Goal: Transaction & Acquisition: Purchase product/service

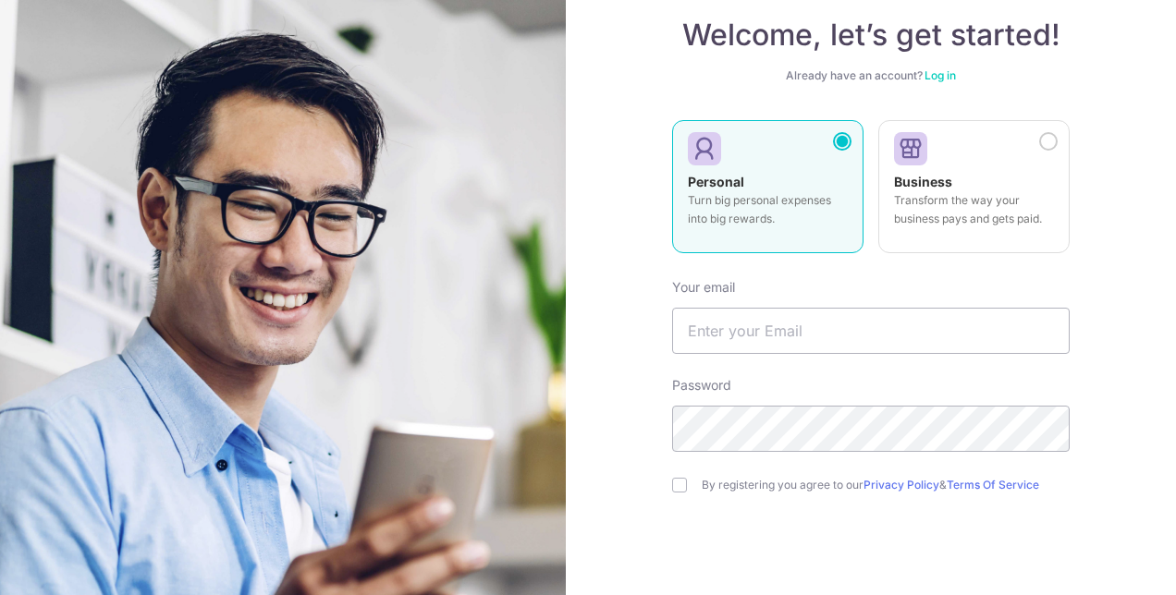
scroll to position [212, 0]
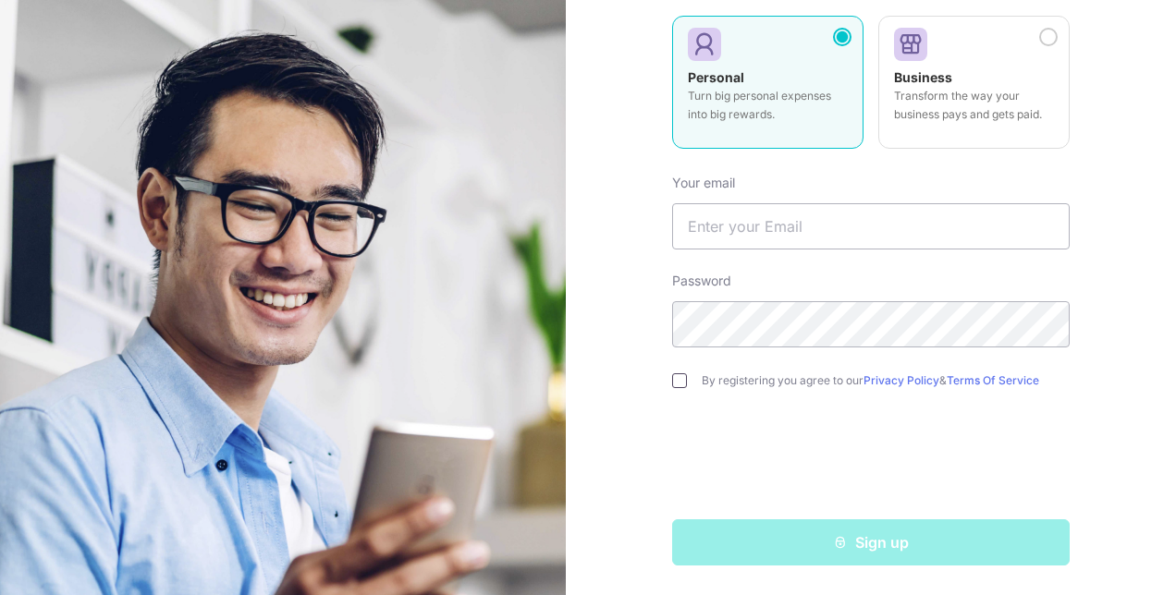
type input "handshaw@me.com"
click at [675, 380] on input "checkbox" at bounding box center [679, 380] width 15 height 15
checkbox input "true"
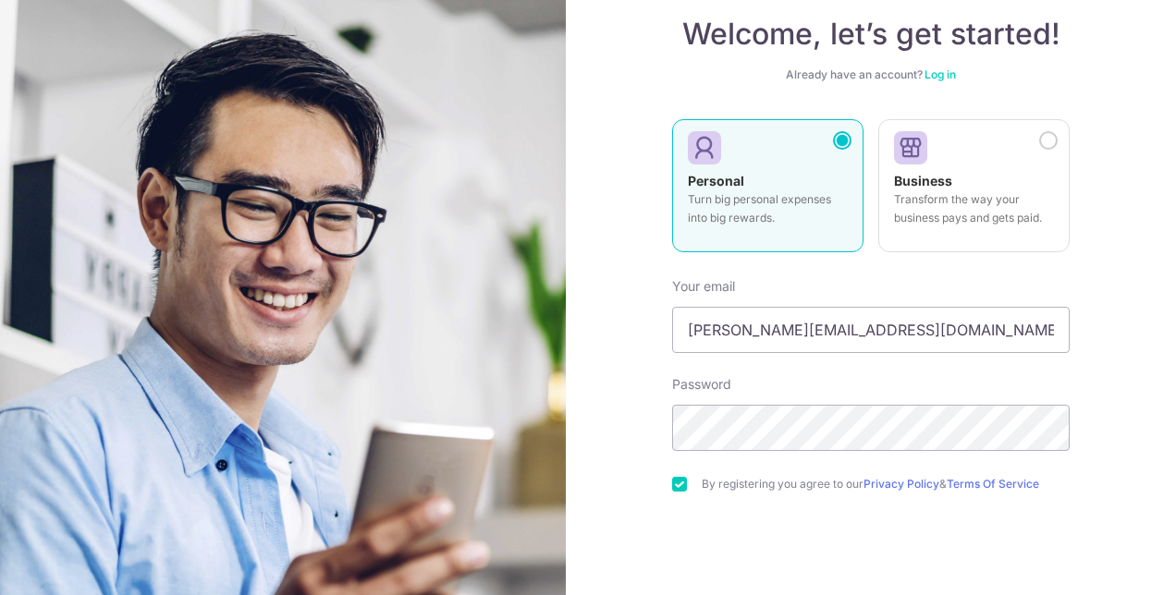
scroll to position [109, 0]
click at [937, 70] on link "Log in" at bounding box center [939, 74] width 31 height 14
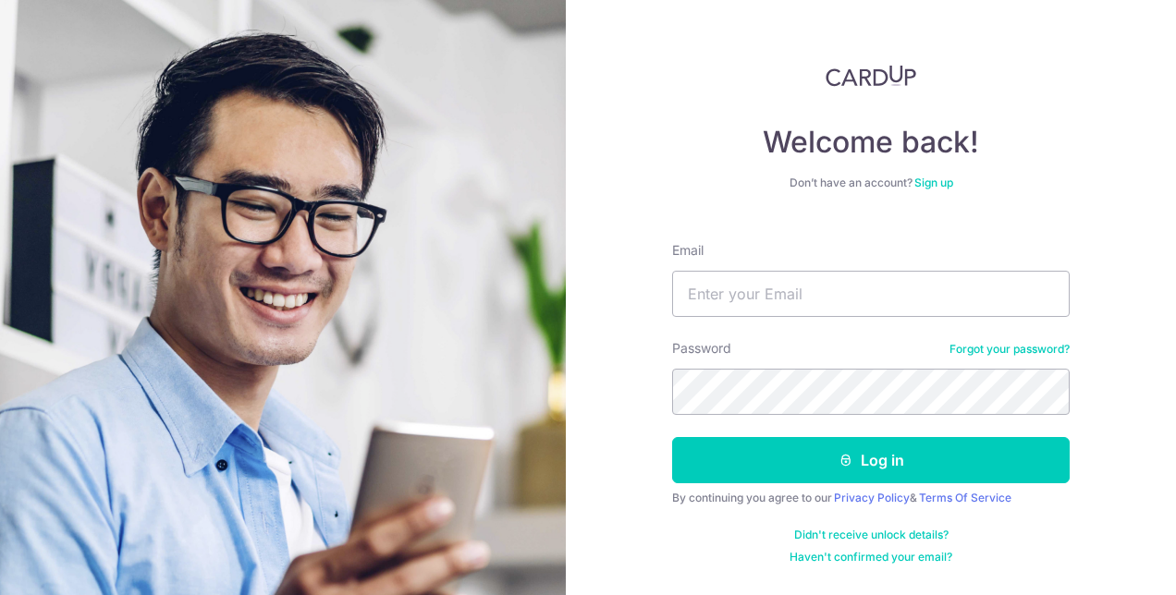
type input "handshaw@me.com"
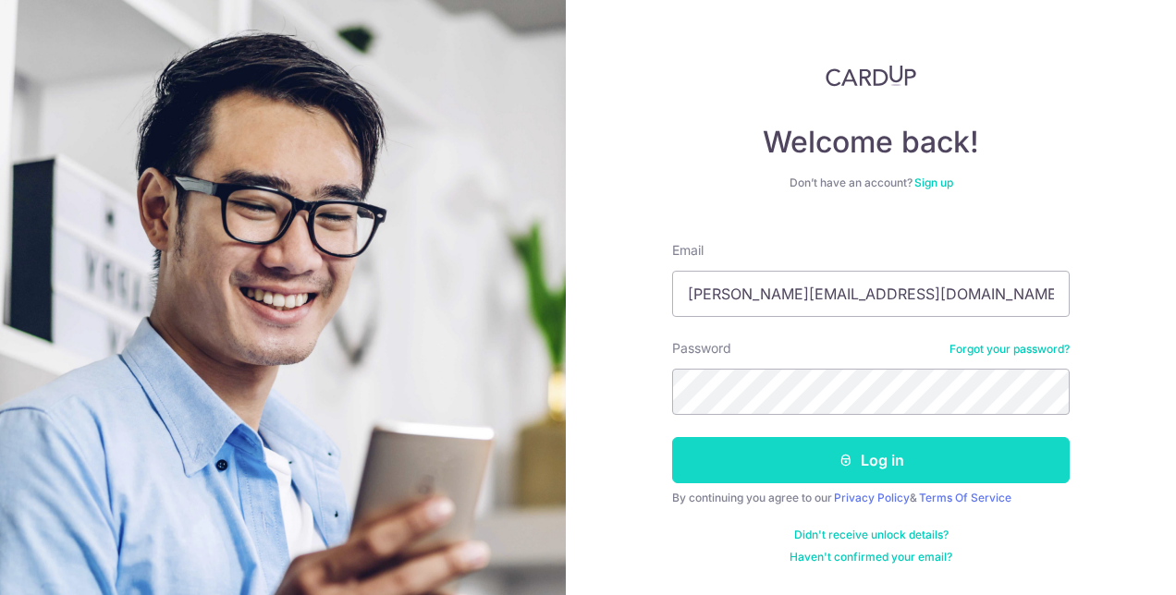
click at [771, 468] on button "Log in" at bounding box center [870, 460] width 397 height 46
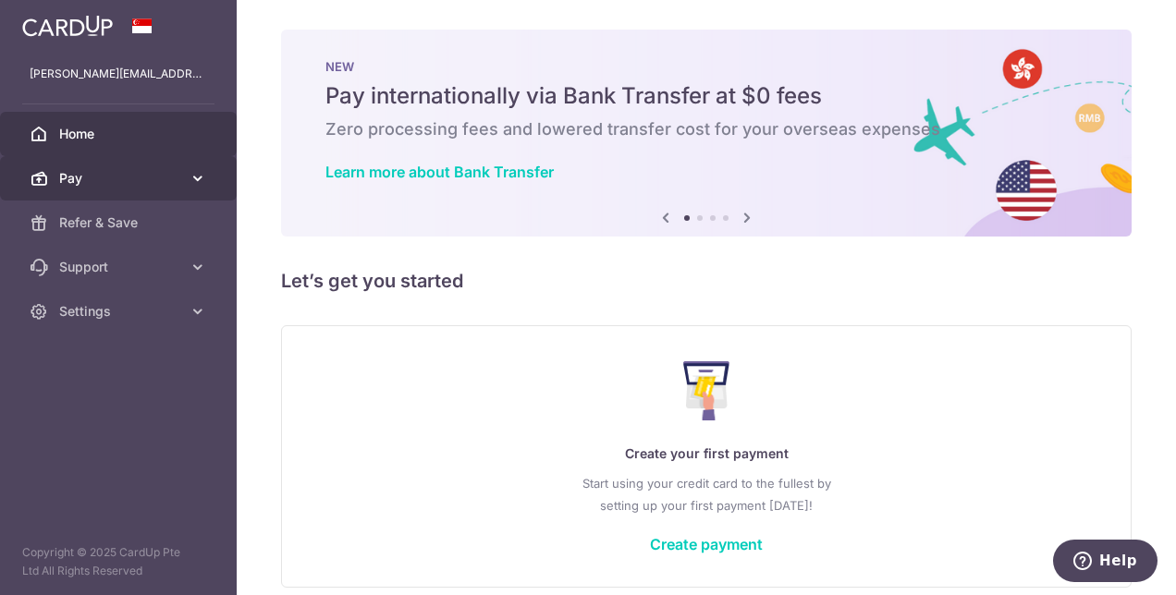
click at [78, 189] on link "Pay" at bounding box center [118, 178] width 237 height 44
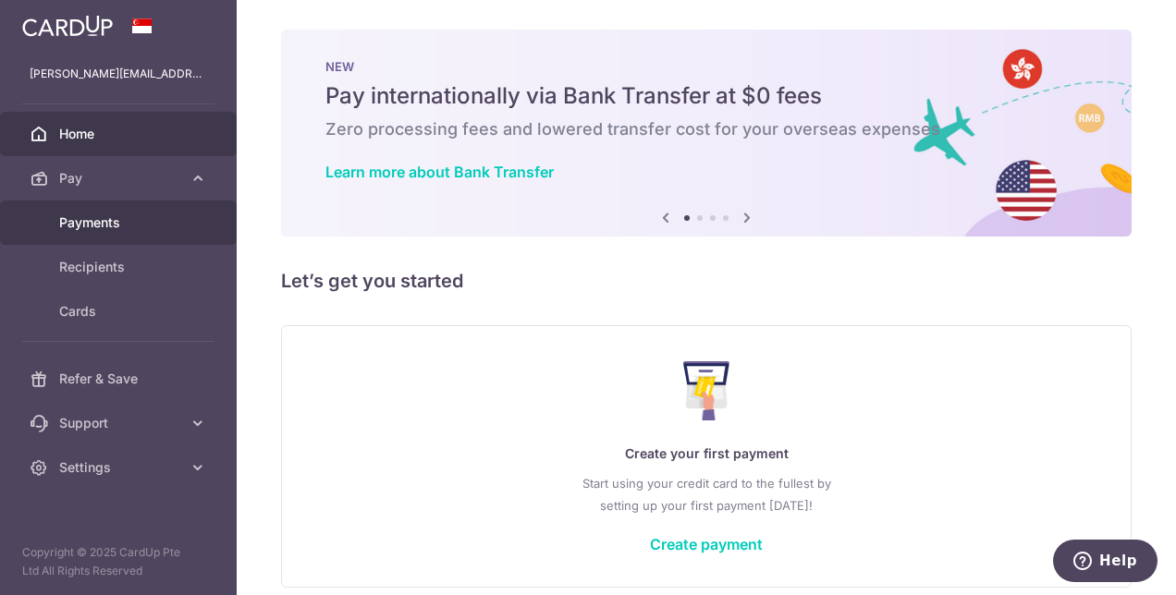
click at [107, 223] on span "Payments" at bounding box center [120, 222] width 122 height 18
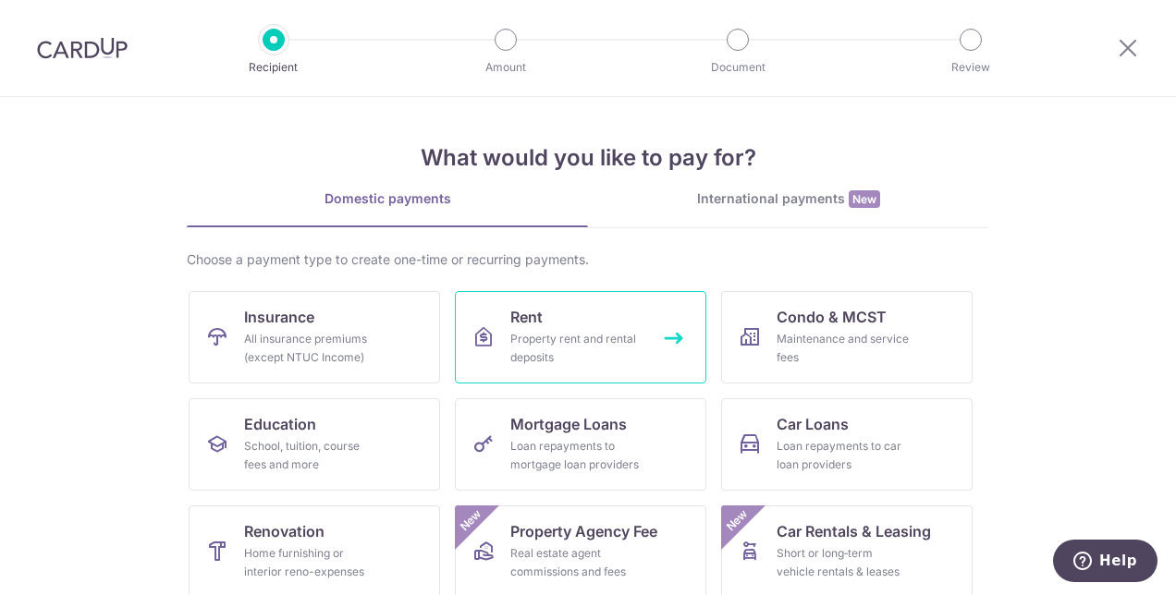
click at [558, 353] on div "Property rent and rental deposits" at bounding box center [576, 348] width 133 height 37
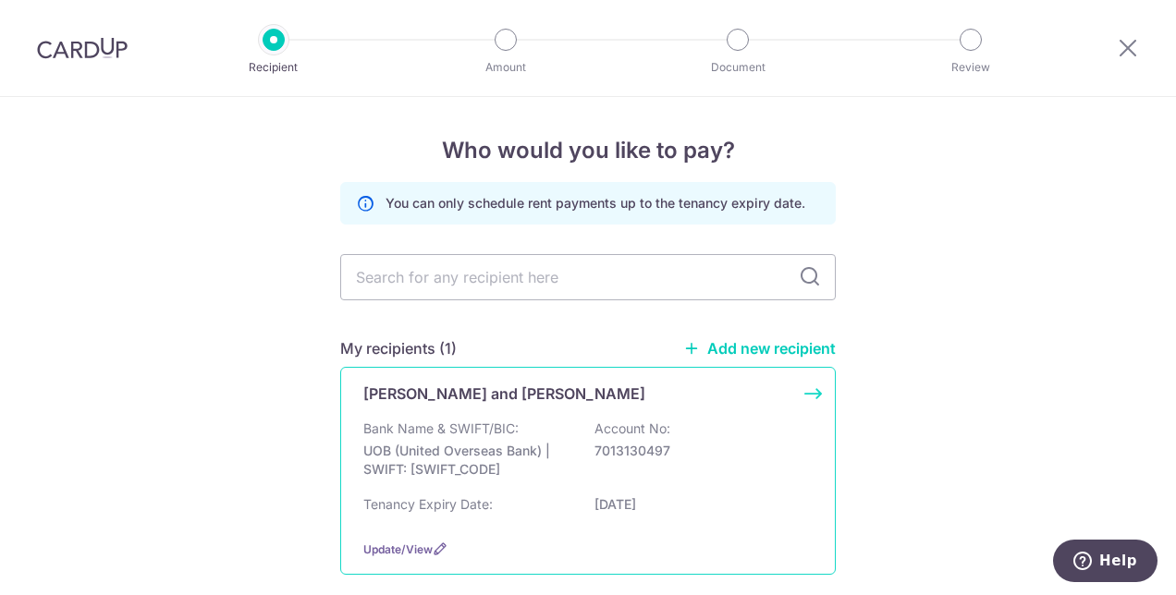
scroll to position [96, 0]
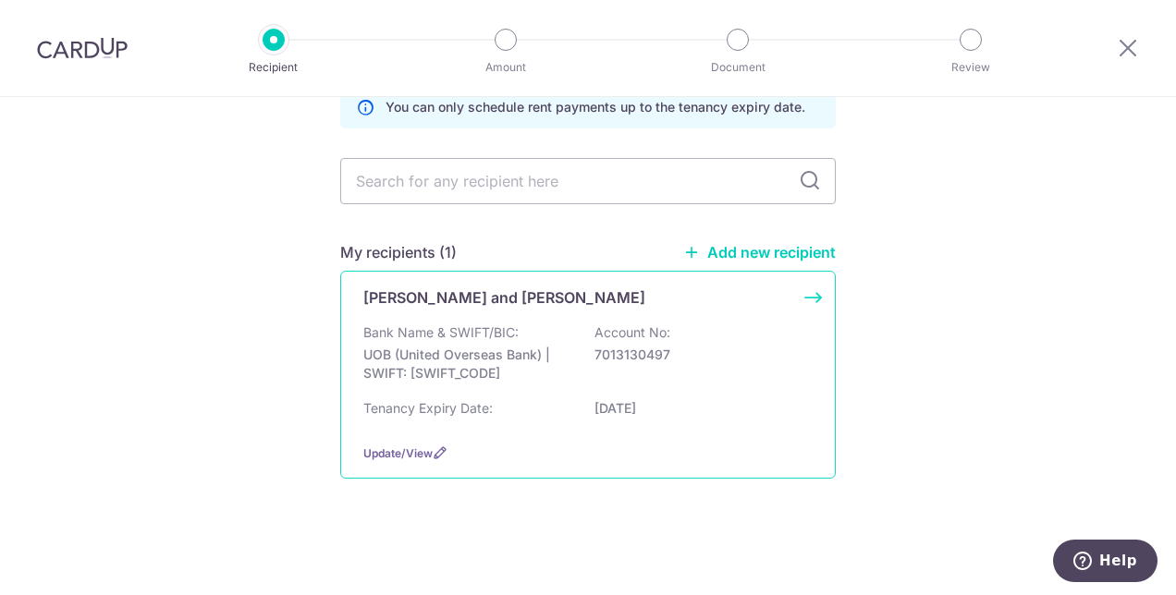
click at [452, 335] on p "Bank Name & SWIFT/BIC:" at bounding box center [440, 332] width 155 height 18
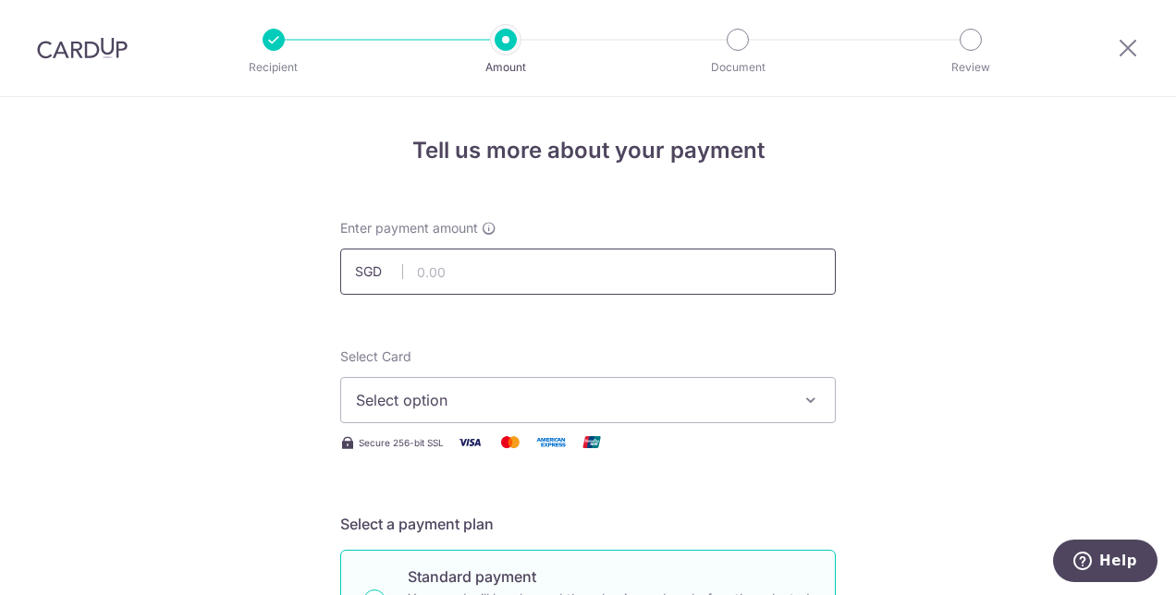
click at [438, 278] on input "text" at bounding box center [587, 272] width 495 height 46
click at [369, 409] on span "Select option" at bounding box center [571, 400] width 431 height 22
type input "4,500.00"
click at [379, 453] on link "Add credit card" at bounding box center [587, 451] width 493 height 33
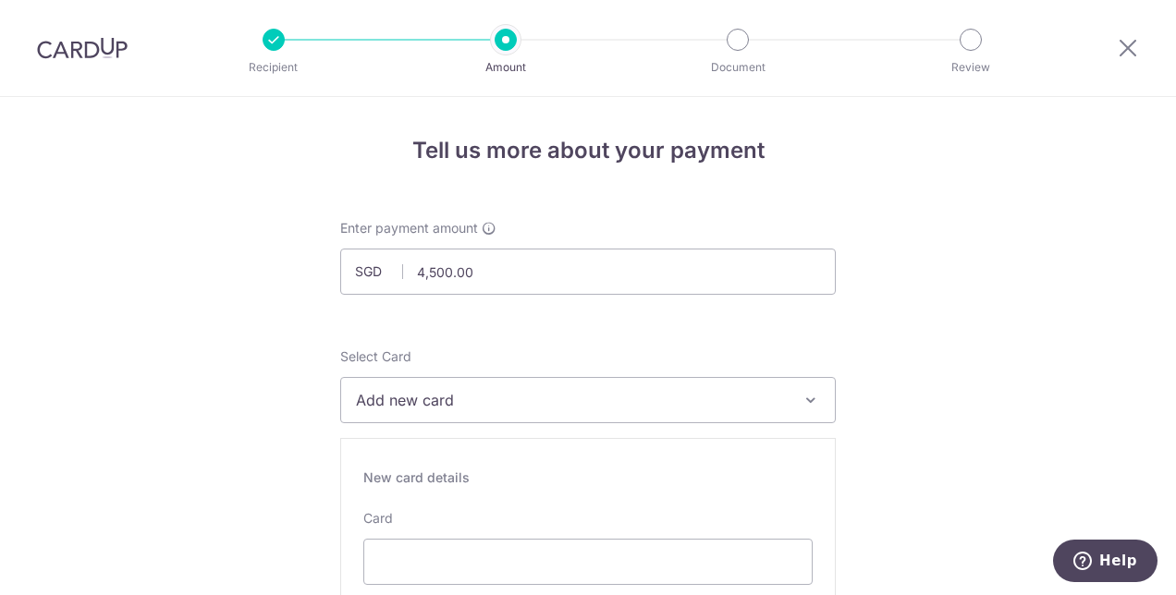
scroll to position [410, 0]
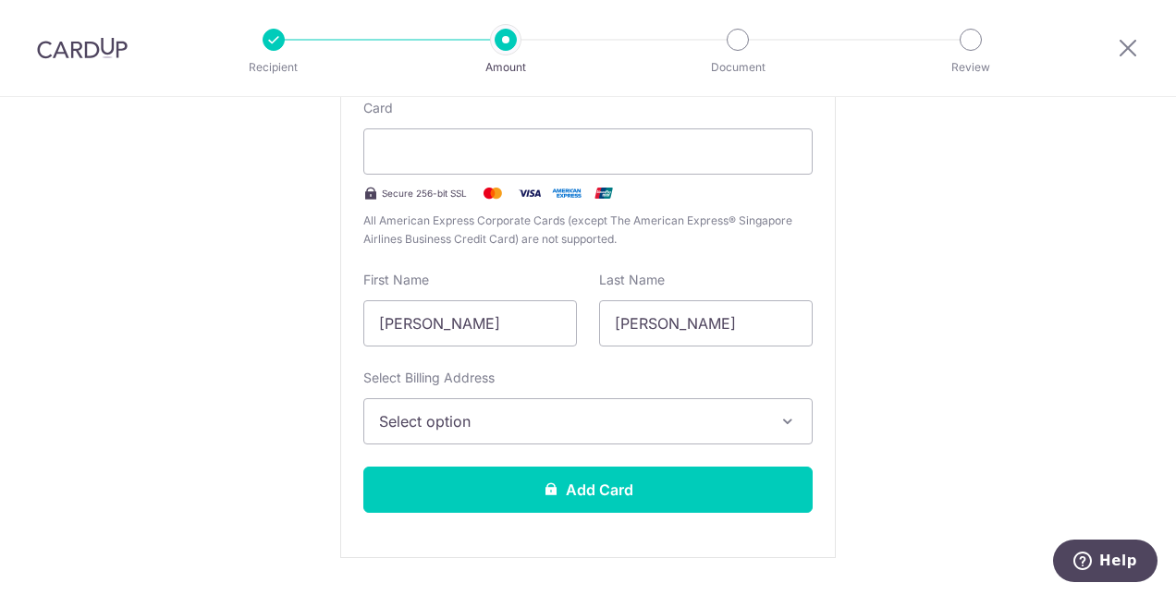
click at [389, 403] on button "Select option" at bounding box center [587, 421] width 449 height 46
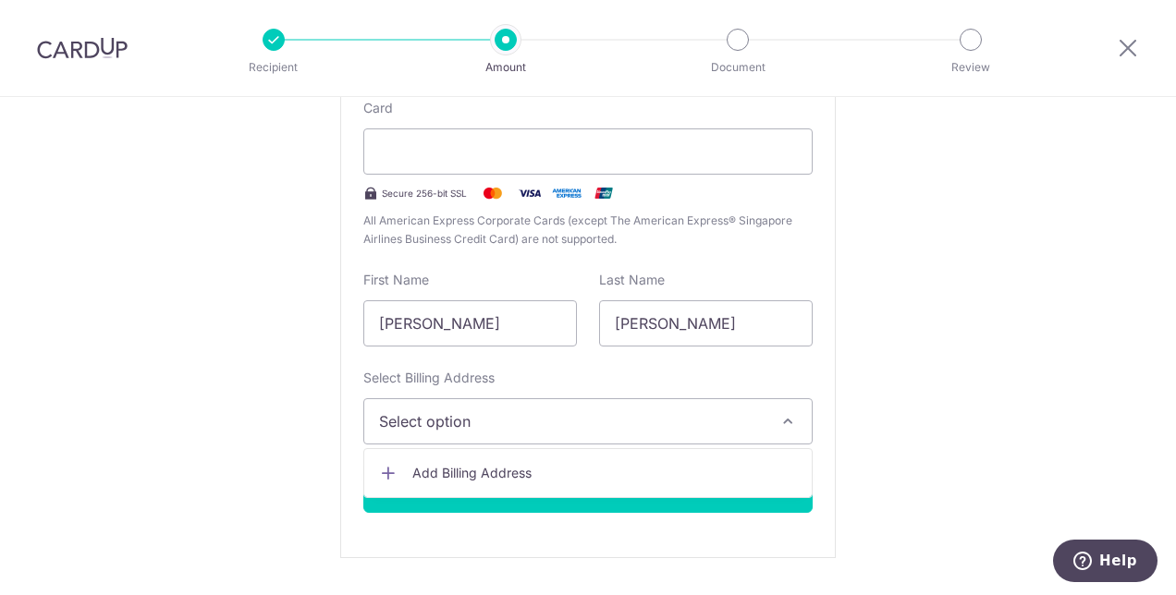
click at [439, 479] on span "Add Billing Address" at bounding box center [604, 473] width 384 height 18
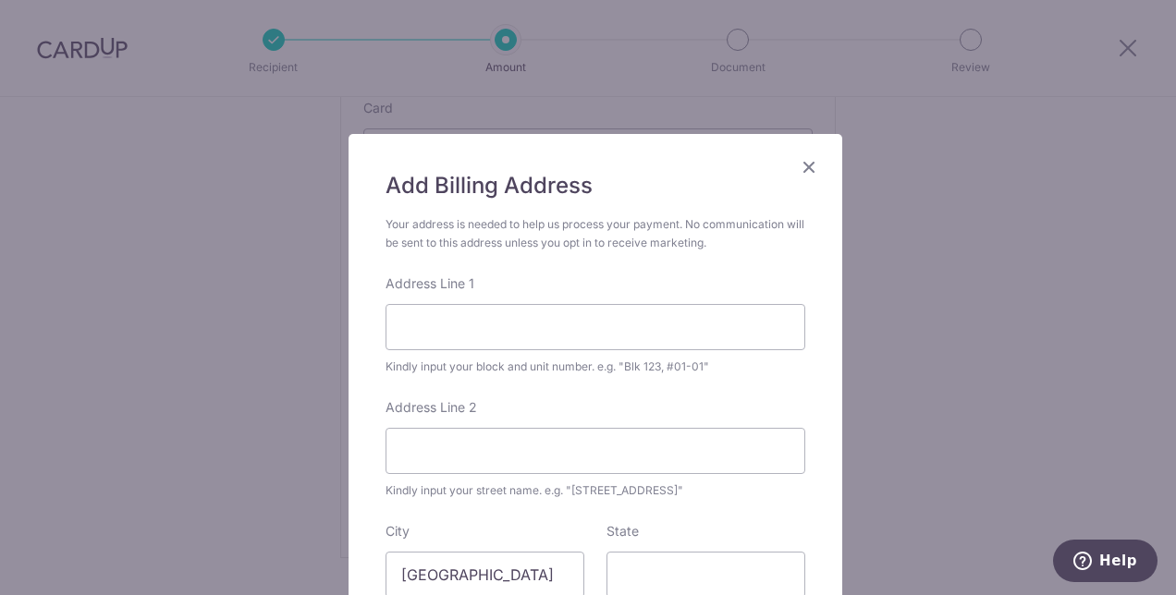
click at [451, 355] on div "Address Line 1 Kindly input your block and unit number. e.g. "Blk 123, #01-01"" at bounding box center [595, 325] width 420 height 102
click at [455, 336] on input "Address Line 1" at bounding box center [595, 327] width 420 height 46
type input "23 MARINA WAY"
type input "018979"
click at [453, 450] on input "Address Line 2" at bounding box center [595, 451] width 420 height 46
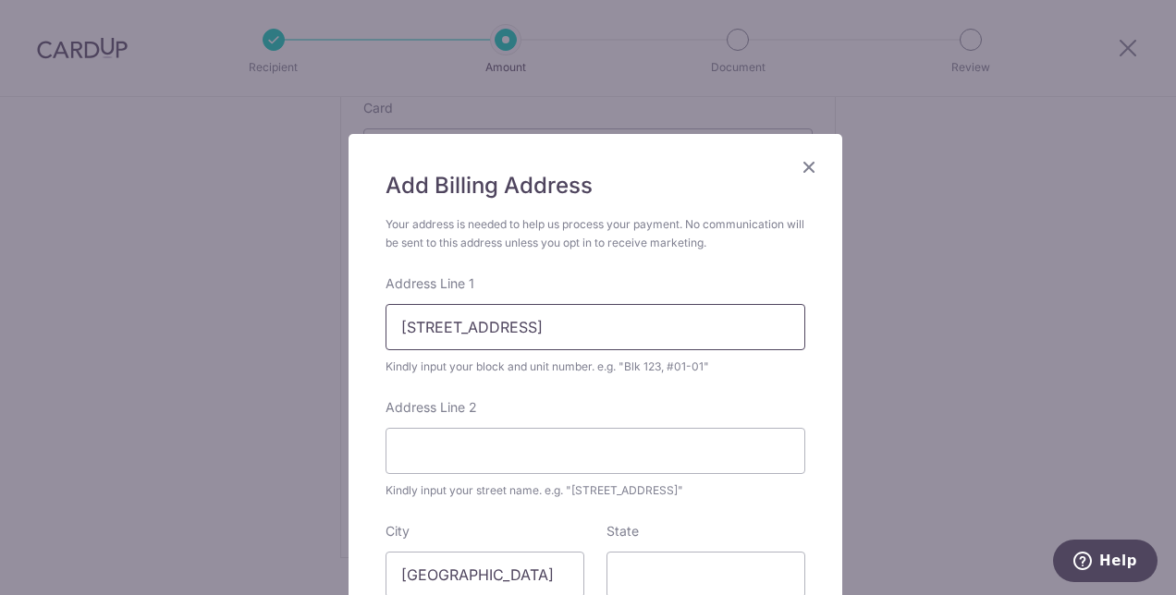
drag, startPoint x: 546, startPoint y: 327, endPoint x: 361, endPoint y: 311, distance: 185.5
click at [361, 311] on div "Add Billing Address Your address is needed to help us process your payment. No …" at bounding box center [594, 467] width 493 height 667
click at [396, 459] on input "Address Line 2" at bounding box center [595, 451] width 420 height 46
paste input "23 MARINA WAY"
type input "23 MARINA WAY"
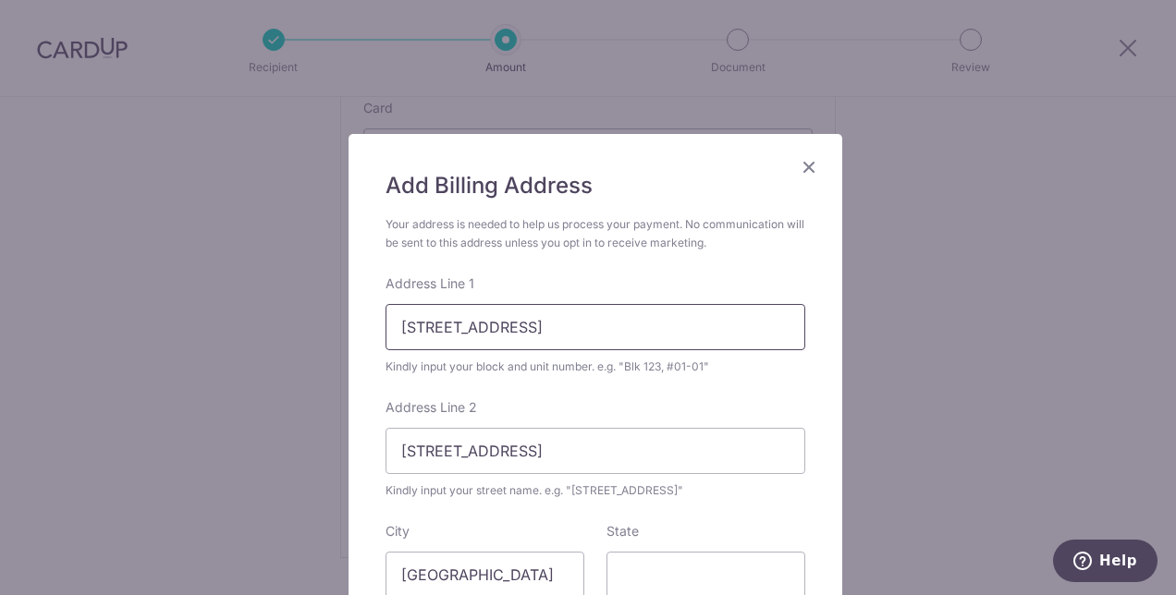
drag, startPoint x: 538, startPoint y: 332, endPoint x: 199, endPoint y: 248, distance: 349.4
click at [199, 248] on div "Add Billing Address Your address is needed to help us process your payment. No …" at bounding box center [588, 297] width 1176 height 595
type input "2"
type input "11-20"
click at [429, 242] on div "Your address is needed to help us process your payment. No communication will b…" at bounding box center [595, 233] width 420 height 37
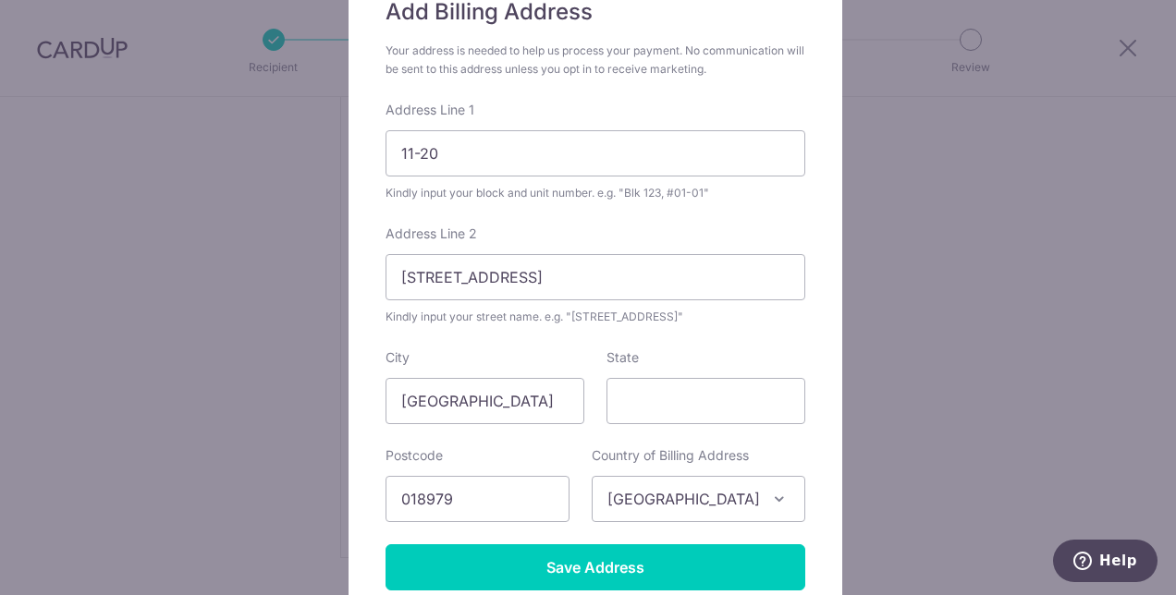
scroll to position [296, 0]
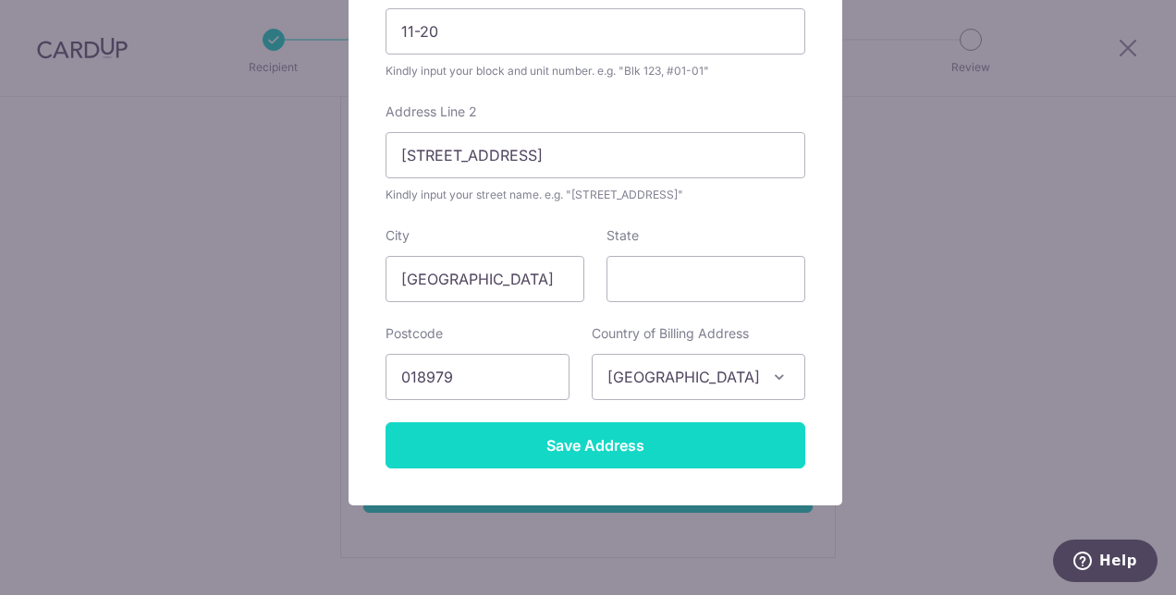
click at [578, 450] on input "Save Address" at bounding box center [595, 445] width 420 height 46
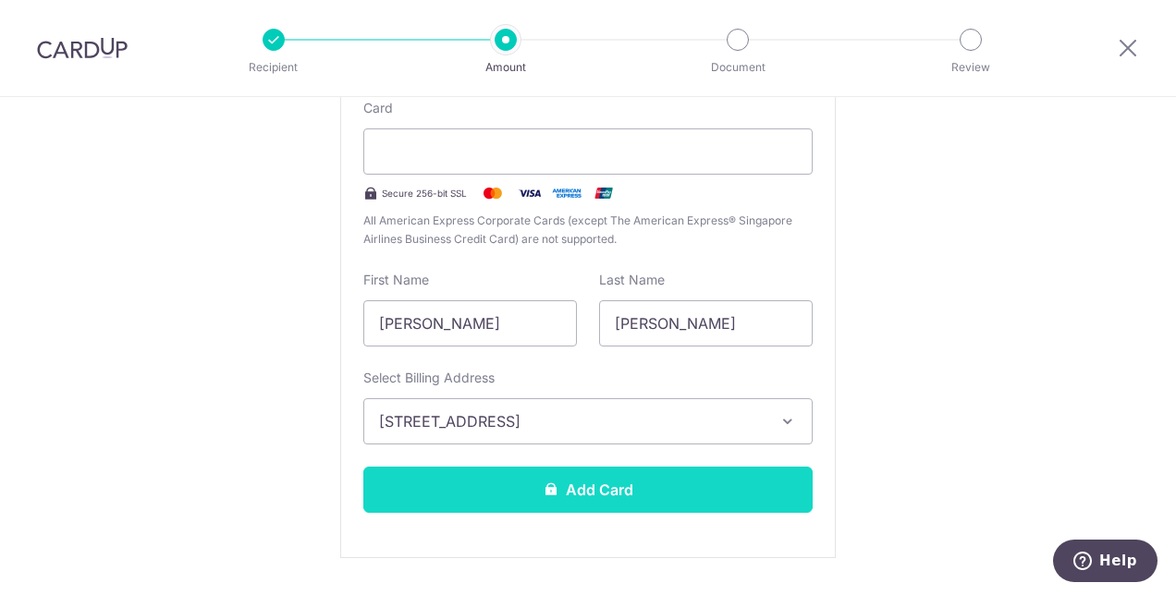
click at [512, 506] on button "Add Card" at bounding box center [587, 490] width 449 height 46
click at [556, 493] on button "Add Card" at bounding box center [587, 490] width 449 height 46
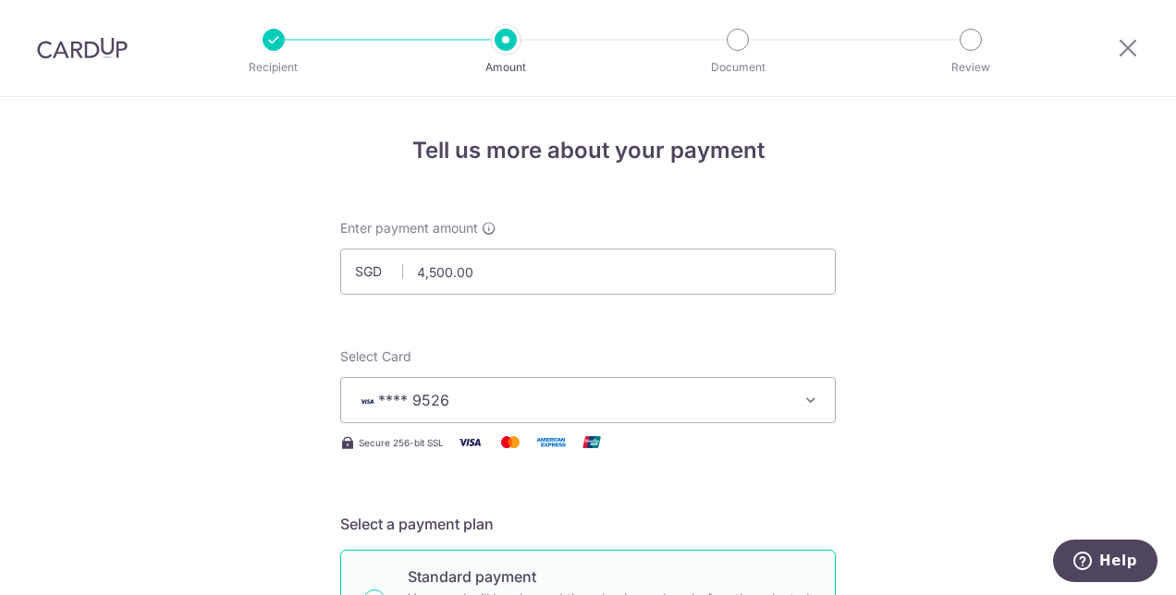
scroll to position [329, 0]
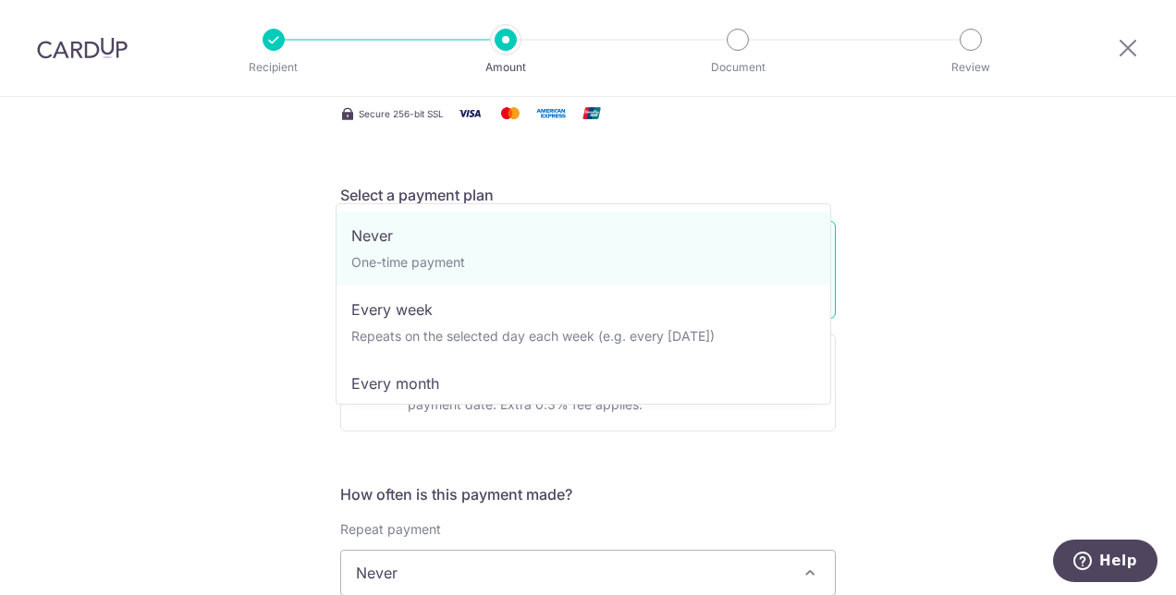
click at [518, 551] on span "Never" at bounding box center [587, 573] width 493 height 44
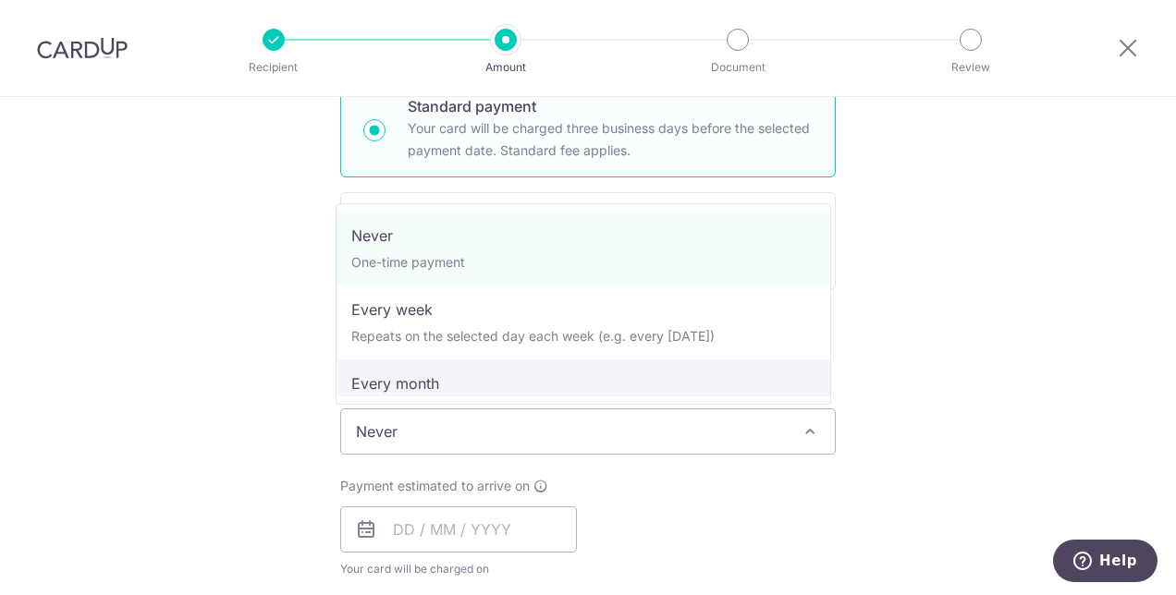
click at [176, 453] on div "Tell us more about your payment Enter payment amount SGD 4,500.00 4500.00 Card …" at bounding box center [588, 463] width 1176 height 1672
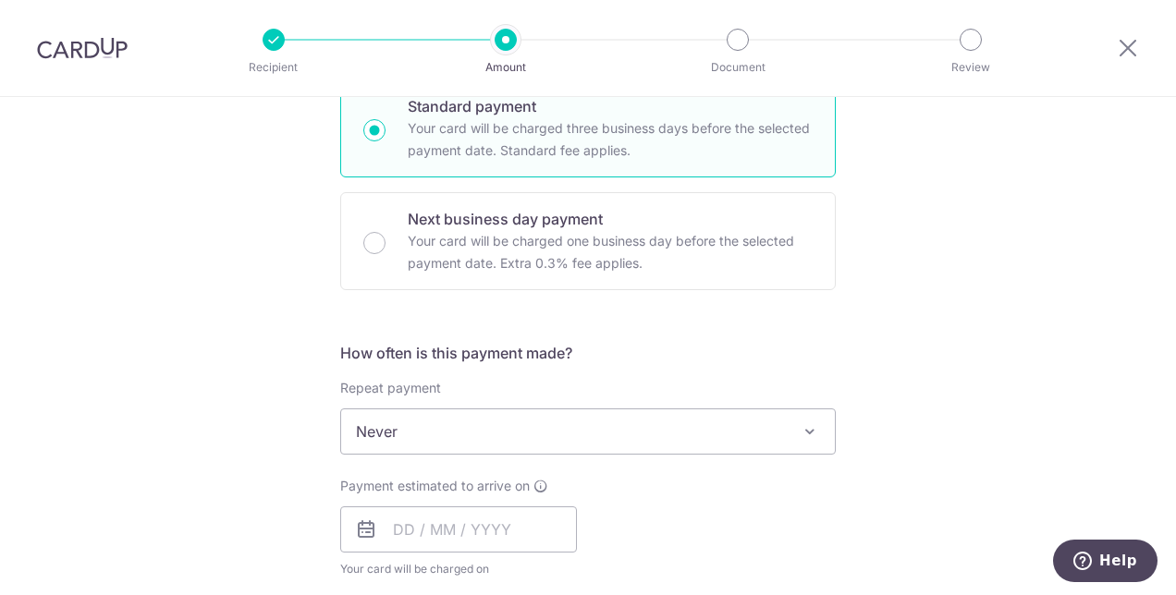
scroll to position [664, 0]
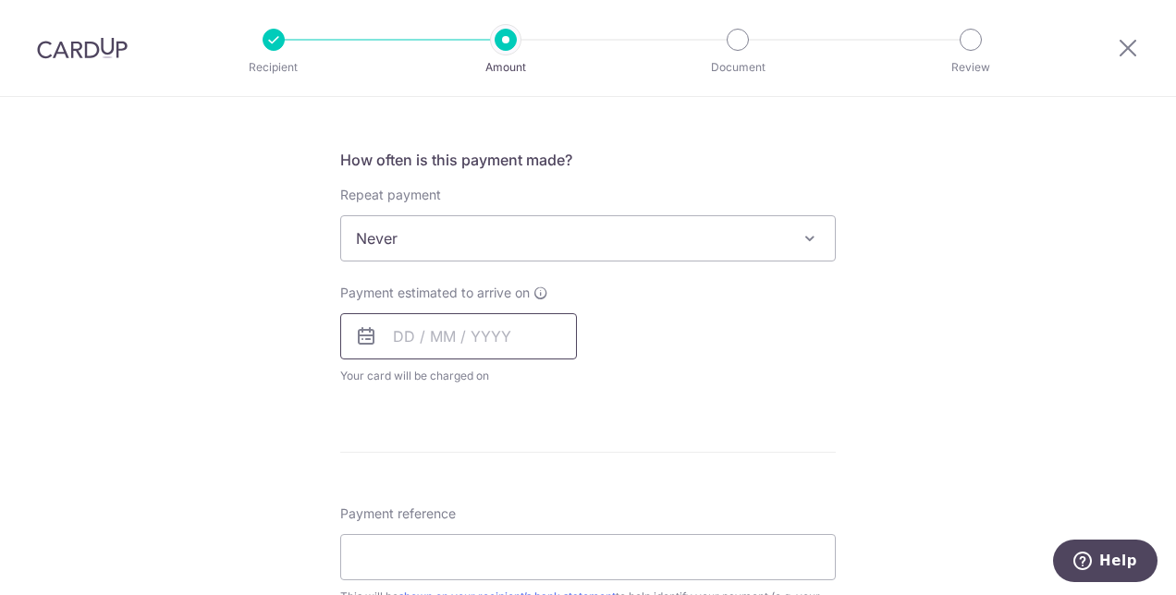
drag, startPoint x: 190, startPoint y: 405, endPoint x: 362, endPoint y: 351, distance: 180.1
click at [362, 351] on div "Tell us more about your payment Enter payment amount SGD 4,500.00 4500.00 Card …" at bounding box center [588, 270] width 1176 height 1672
click at [285, 322] on div "Tell us more about your payment Enter payment amount SGD 4,500.00 4500.00 Card …" at bounding box center [588, 270] width 1176 height 1672
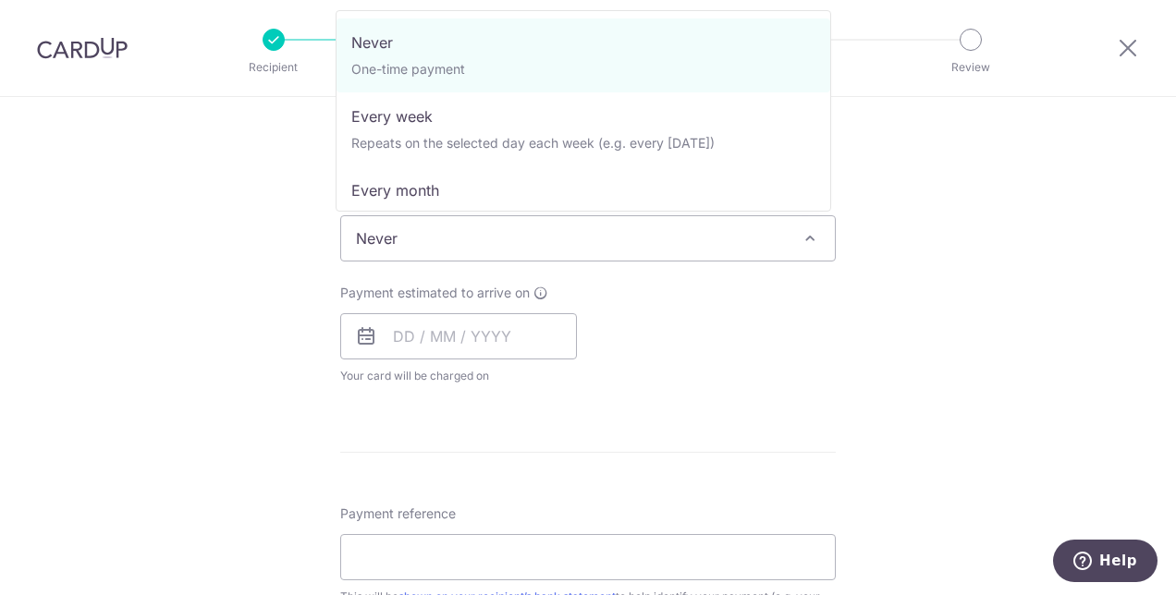
click at [361, 255] on span "Never" at bounding box center [587, 238] width 493 height 44
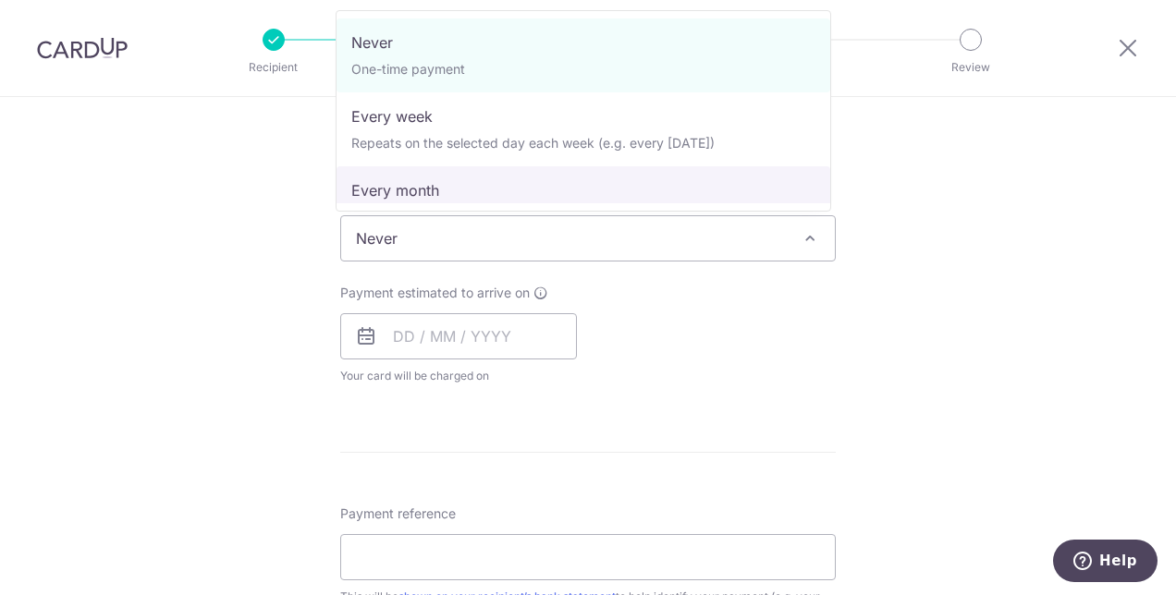
click at [251, 338] on div "Tell us more about your payment Enter payment amount SGD 4,500.00 4500.00 Card …" at bounding box center [588, 270] width 1176 height 1672
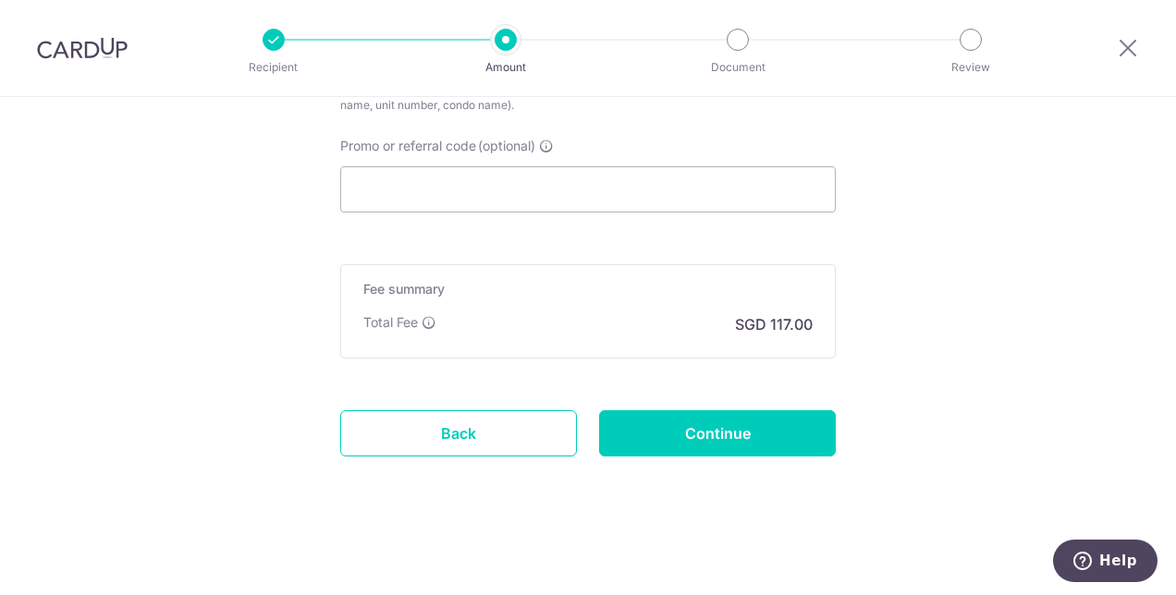
scroll to position [383, 0]
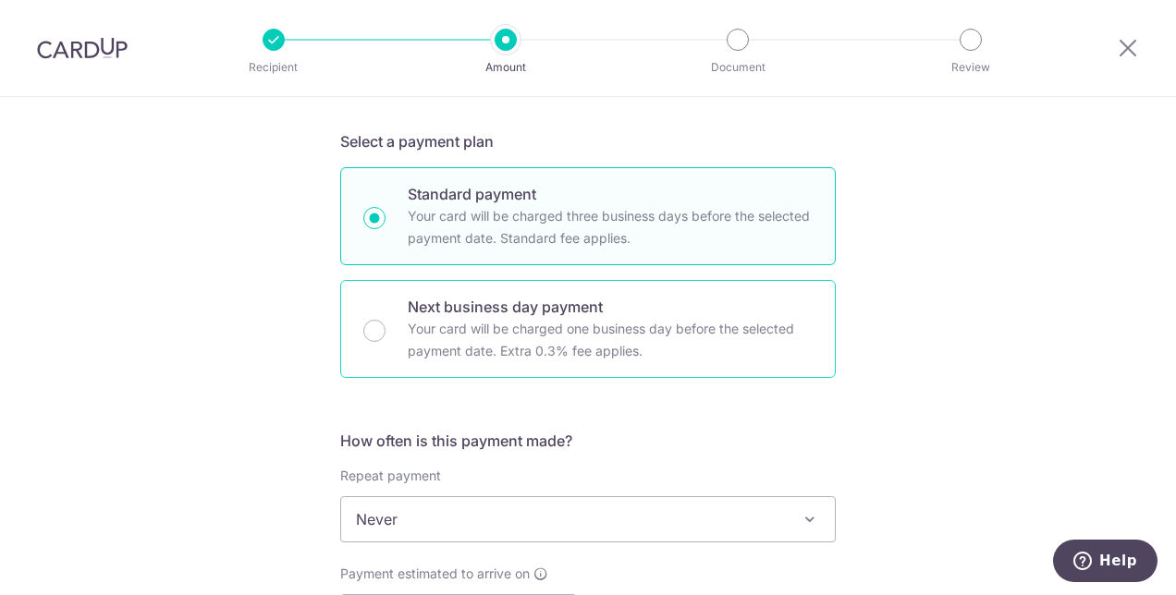
click at [389, 338] on div "Next business day payment Your card will be charged one business day before the…" at bounding box center [587, 329] width 495 height 98
radio input "false"
radio input "true"
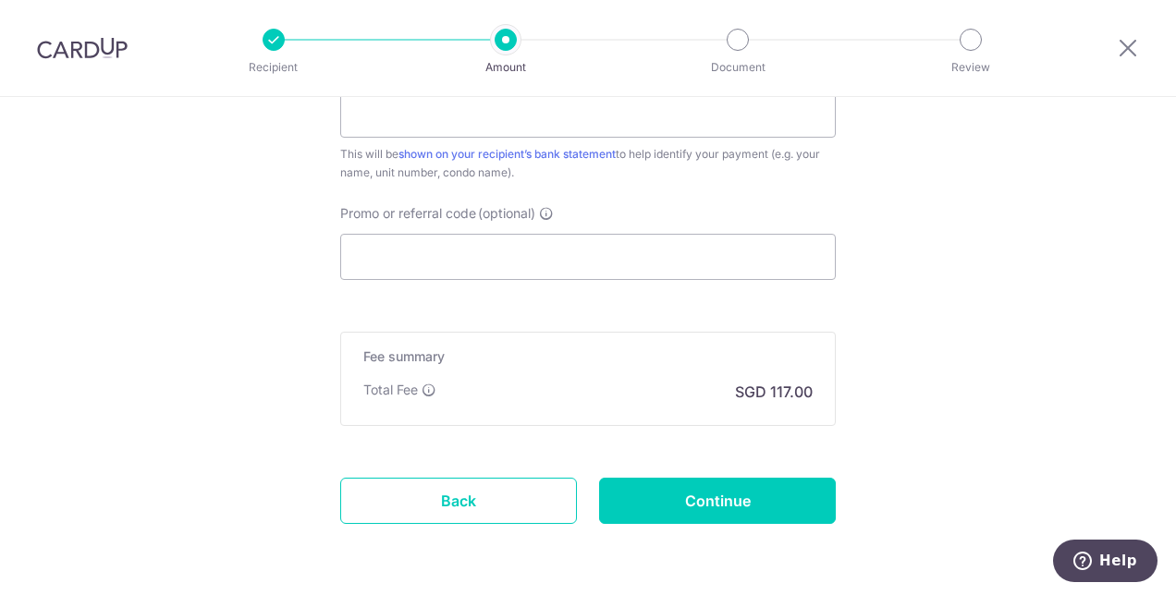
scroll to position [1008, 0]
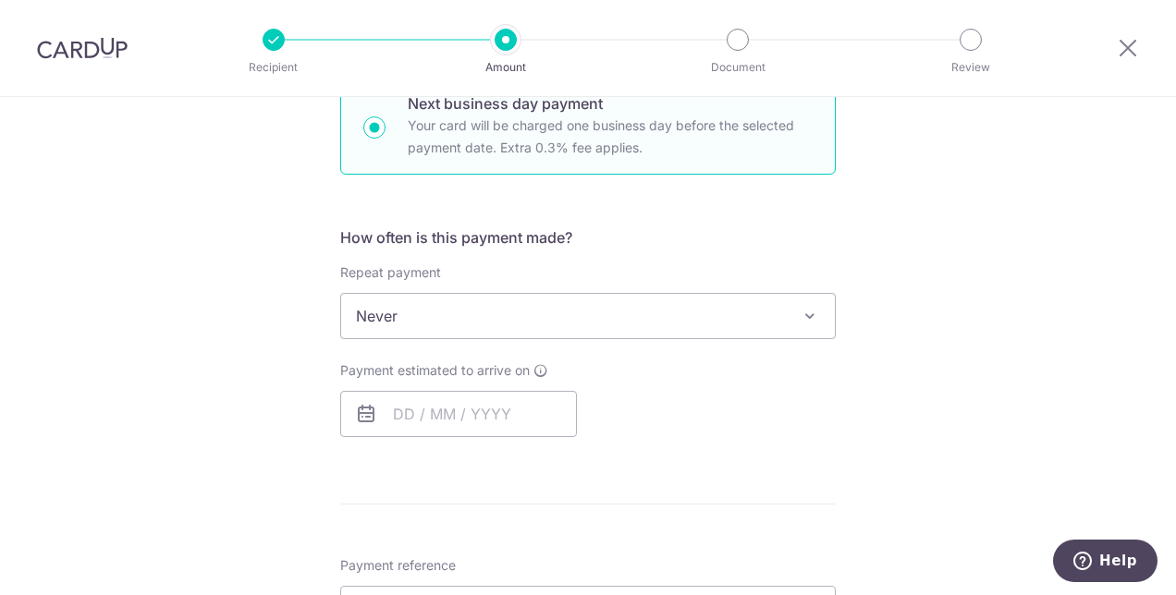
scroll to position [764, 0]
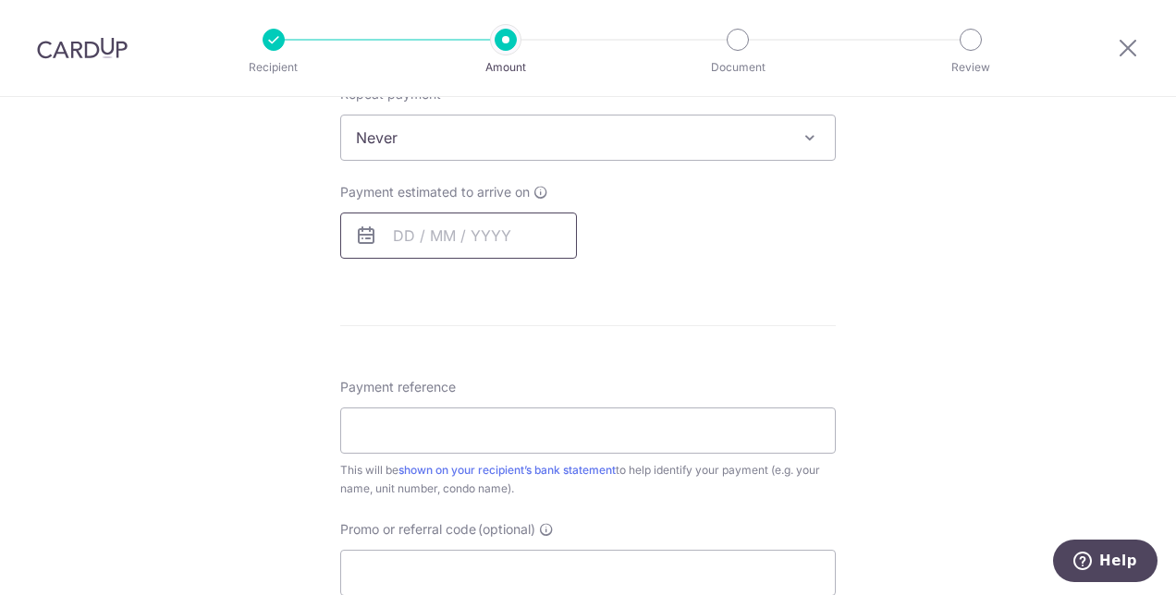
click at [446, 228] on input "text" at bounding box center [458, 236] width 237 height 46
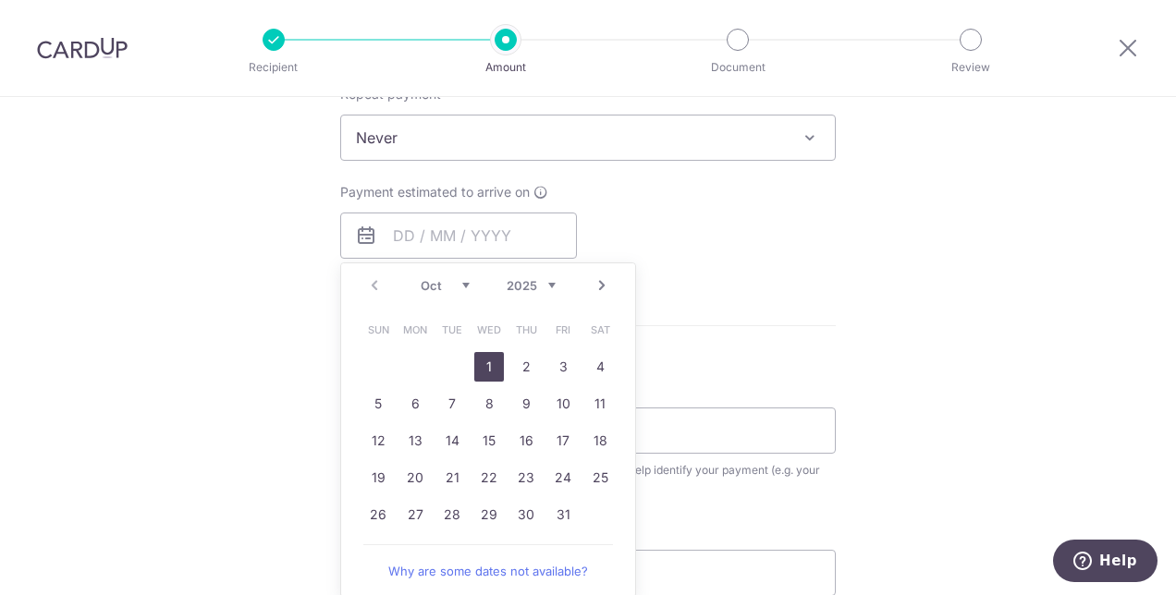
click at [482, 364] on link "1" at bounding box center [489, 367] width 30 height 30
type input "[DATE]"
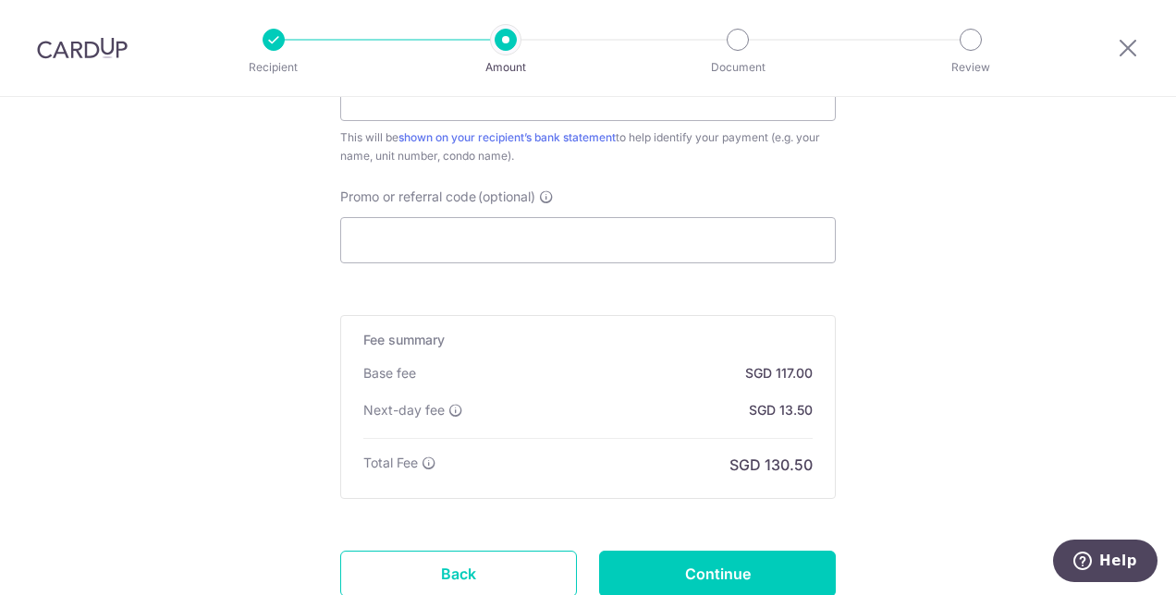
scroll to position [1266, 0]
